Goal: Information Seeking & Learning: Learn about a topic

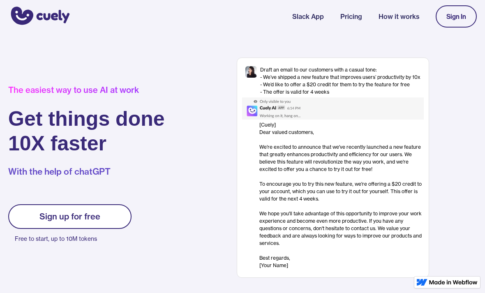
click at [460, 19] on div "Sign In" at bounding box center [456, 16] width 20 height 7
click at [107, 222] on link "Sign up for free" at bounding box center [69, 216] width 123 height 25
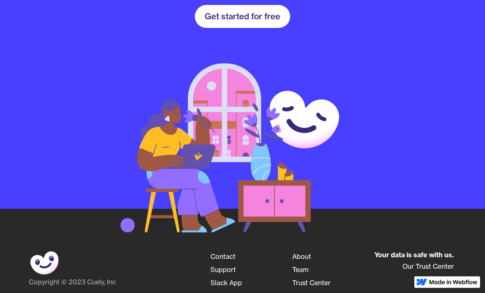
scroll to position [1250, 0]
click at [274, 14] on div "Get started for free" at bounding box center [243, 17] width 76 height 10
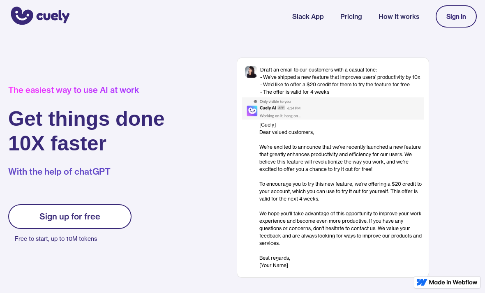
click at [90, 240] on p "Free to start, up to 10M tokens" at bounding box center [73, 239] width 117 height 12
click at [302, 251] on div "[Cuely] Dear valued customers, ‍ We're excited to announce that we've recently …" at bounding box center [341, 195] width 164 height 148
click at [271, 254] on div "[Cuely] Dear valued customers, ‍ We're excited to announce that we've recently …" at bounding box center [341, 195] width 164 height 148
click at [313, 125] on div "[Cuely] Dear valued customers, ‍ We're excited to announce that we've recently …" at bounding box center [341, 195] width 164 height 148
click at [269, 112] on img at bounding box center [282, 108] width 81 height 22
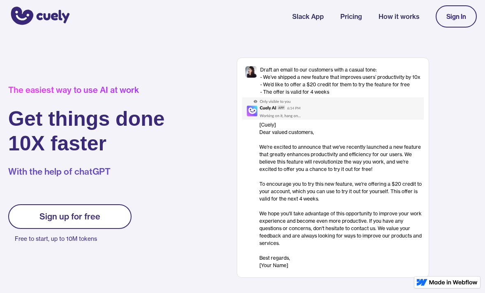
click at [406, 18] on link "How it works" at bounding box center [398, 17] width 41 height 10
click at [318, 14] on link "Slack App" at bounding box center [308, 17] width 32 height 10
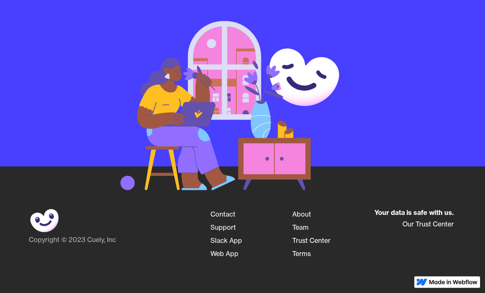
scroll to position [1299, 0]
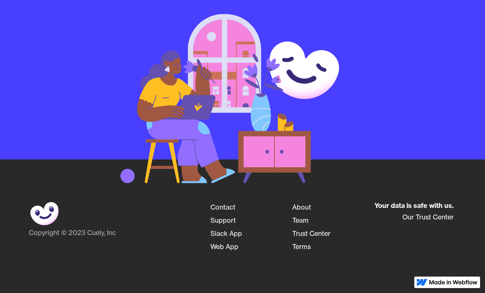
click at [223, 249] on link "Web App" at bounding box center [224, 246] width 28 height 13
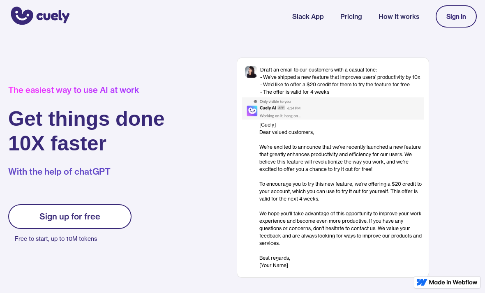
click at [459, 16] on div "Sign In" at bounding box center [456, 16] width 20 height 7
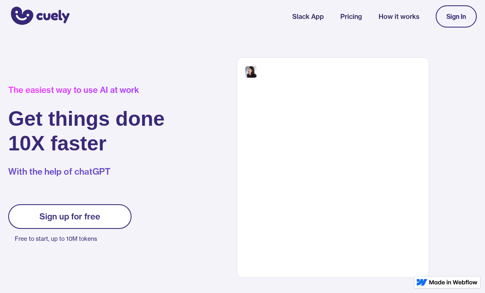
click at [349, 21] on link "Pricing" at bounding box center [351, 17] width 22 height 10
click at [400, 21] on link "How it works" at bounding box center [398, 17] width 41 height 10
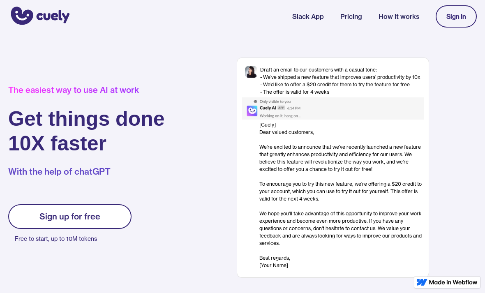
click at [314, 2] on nav "Slack App Pricing How it works Sign In" at bounding box center [384, 16] width 185 height 30
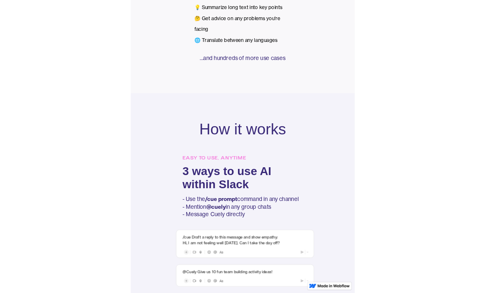
scroll to position [436, 0]
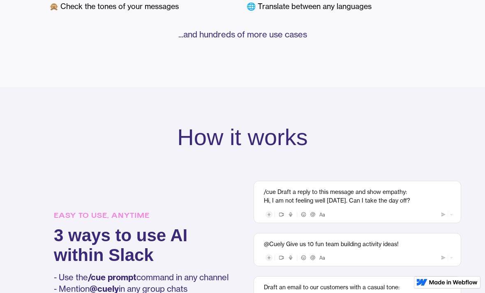
click at [142, 261] on h3 "3 ways to use AI within Slack" at bounding box center [141, 245] width 175 height 39
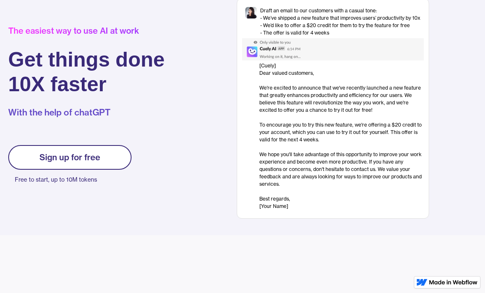
scroll to position [0, 0]
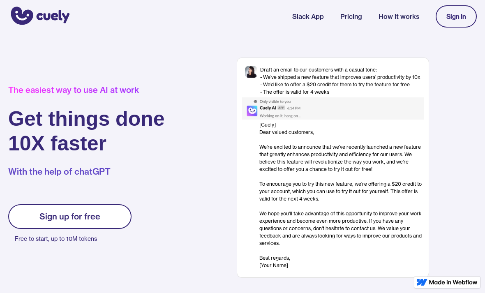
click at [51, 217] on div "Sign up for free" at bounding box center [69, 217] width 61 height 10
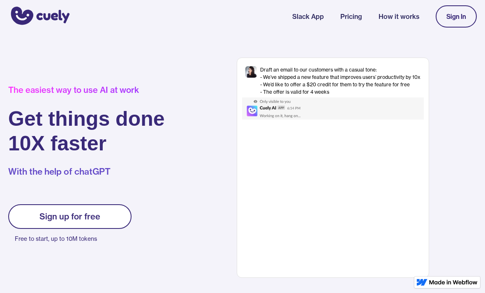
click at [50, 218] on div "Sign up for free" at bounding box center [69, 217] width 61 height 10
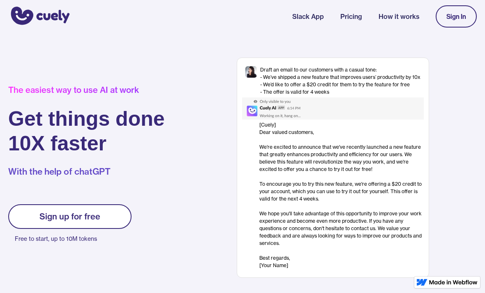
click at [31, 146] on h1 "Get things done 10X faster" at bounding box center [86, 130] width 157 height 49
click at [313, 21] on link "Slack App" at bounding box center [308, 17] width 32 height 10
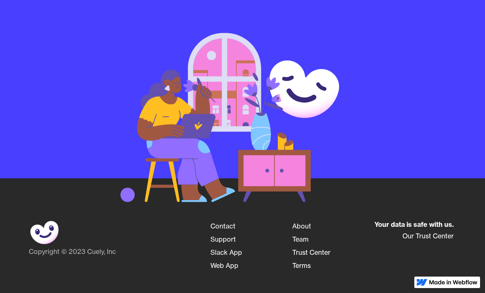
scroll to position [1299, 0]
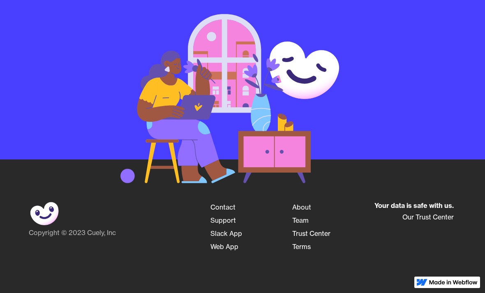
click at [227, 210] on link "Contact" at bounding box center [222, 207] width 25 height 13
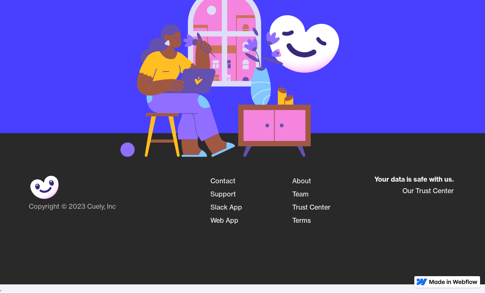
scroll to position [1325, 0]
click at [224, 180] on link "Contact" at bounding box center [222, 180] width 25 height 13
